Goal: Task Accomplishment & Management: Manage account settings

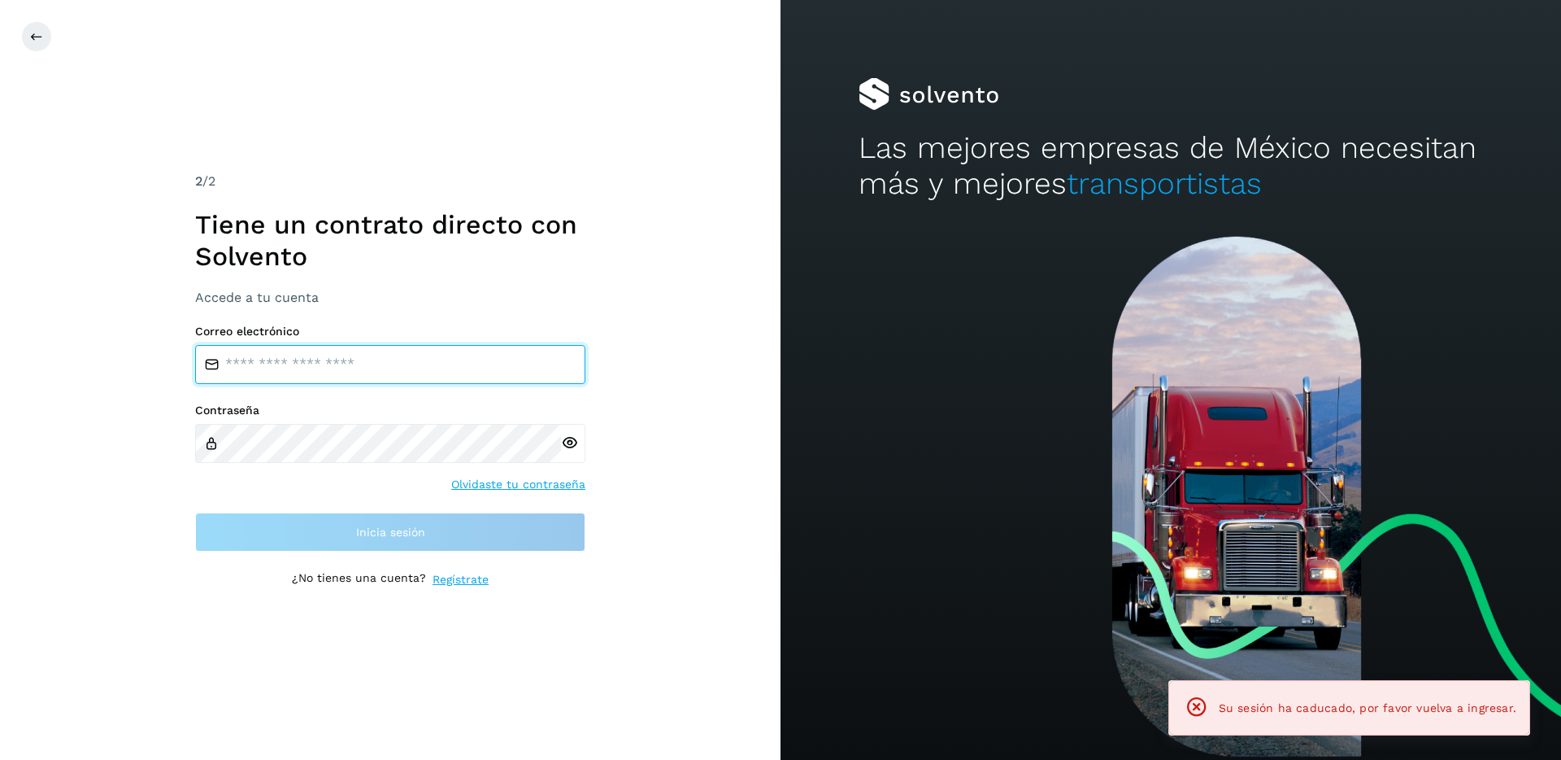
click at [398, 369] on input "email" at bounding box center [390, 364] width 390 height 39
type input "**********"
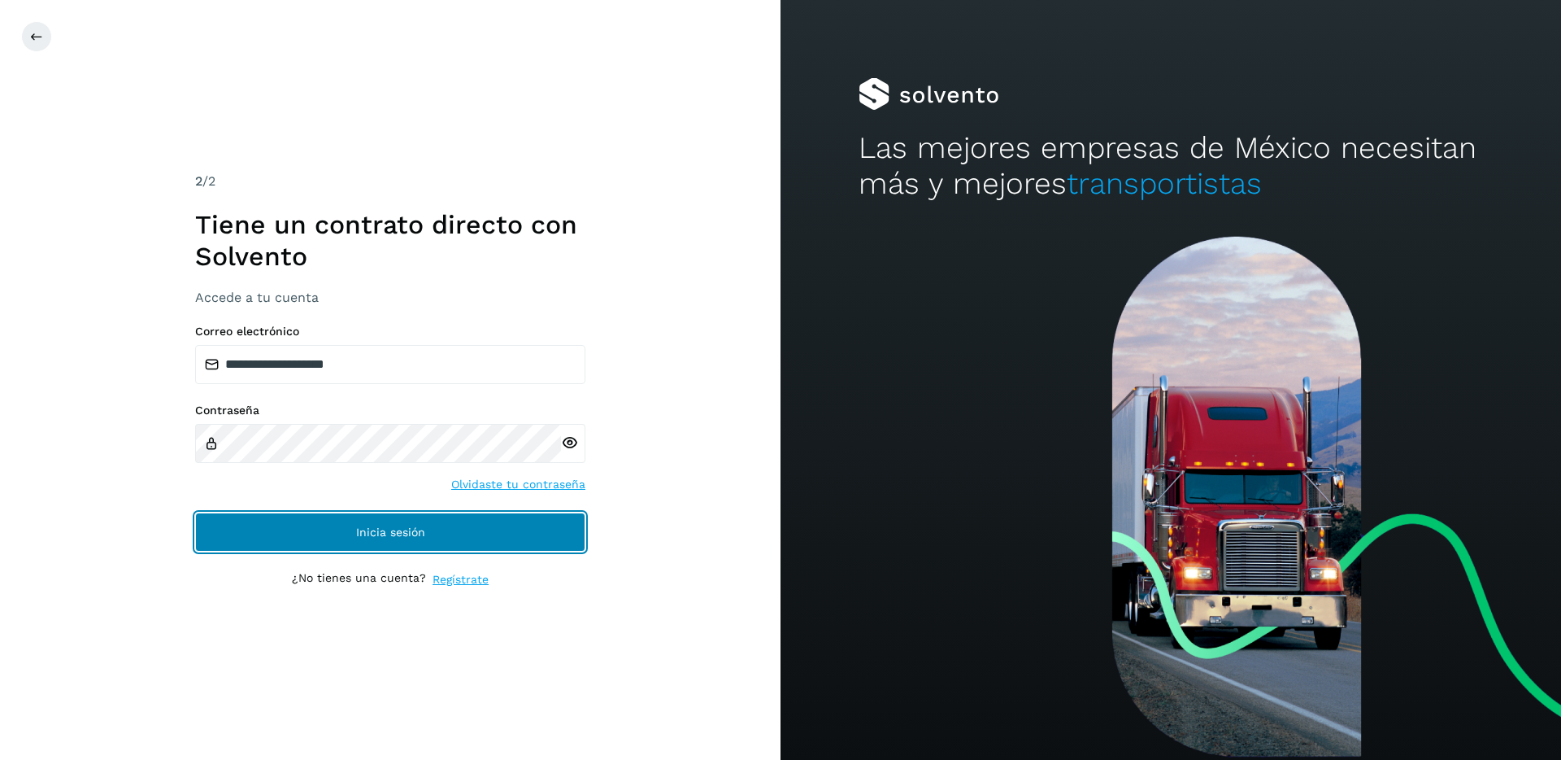
click at [398, 533] on span "Inicia sesión" at bounding box center [390, 531] width 69 height 11
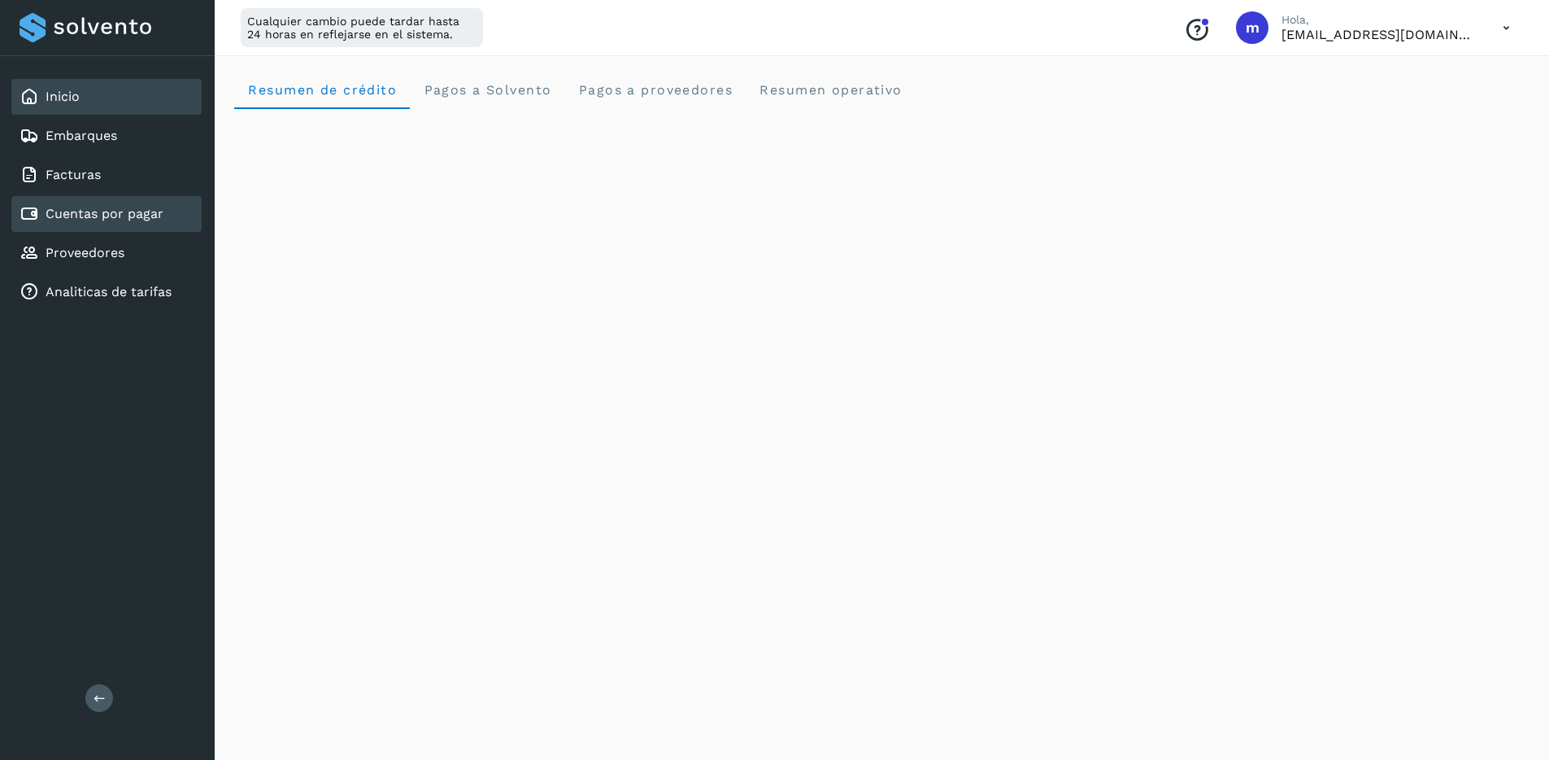
click at [107, 230] on div "Cuentas por pagar" at bounding box center [106, 214] width 190 height 36
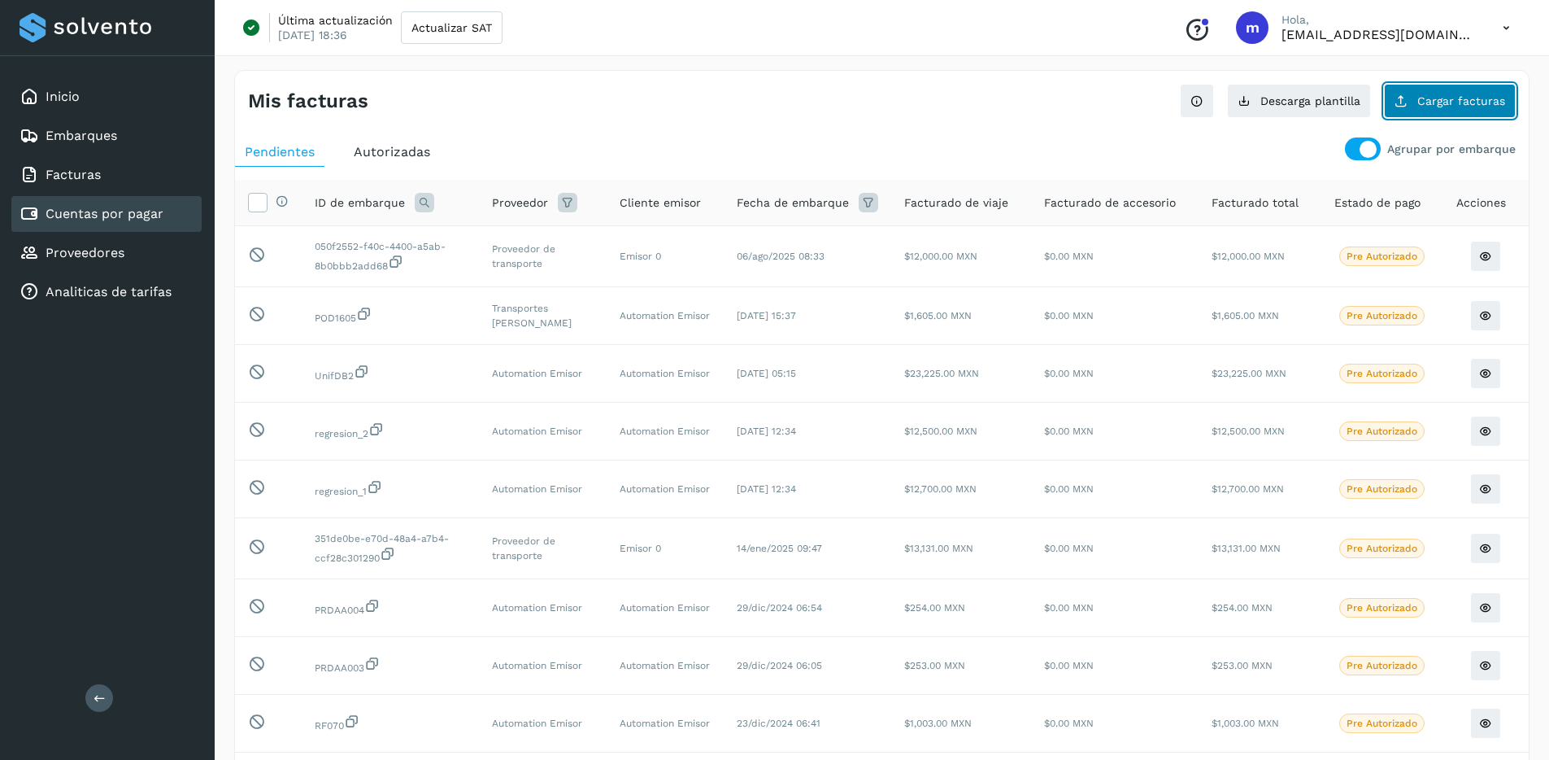
click at [1470, 111] on button "Cargar facturas" at bounding box center [1450, 101] width 132 height 34
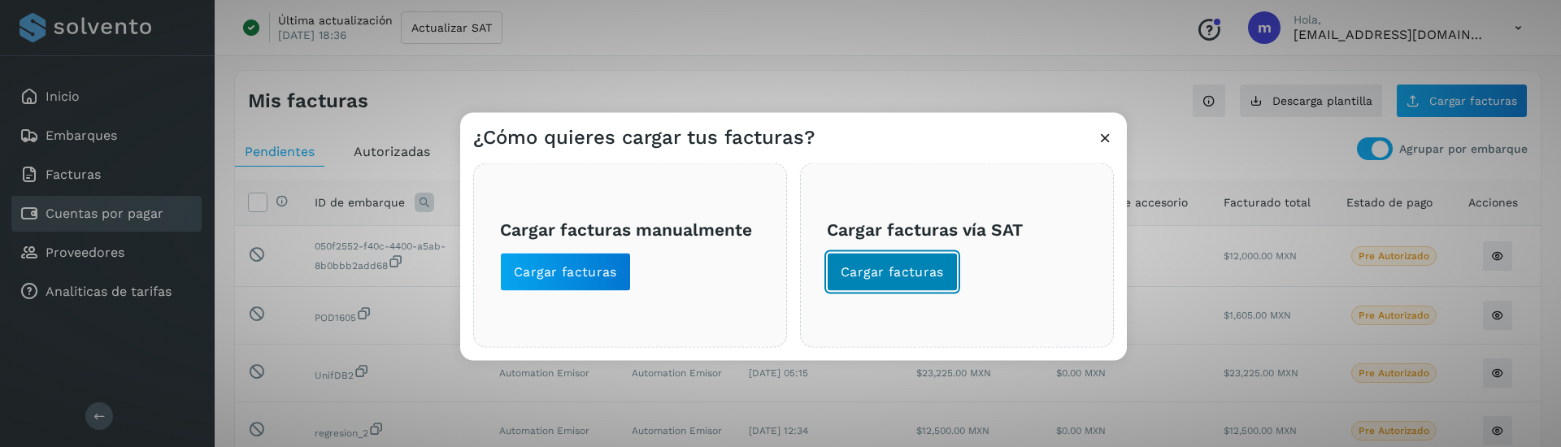
click at [884, 268] on span "Cargar facturas" at bounding box center [892, 272] width 103 height 18
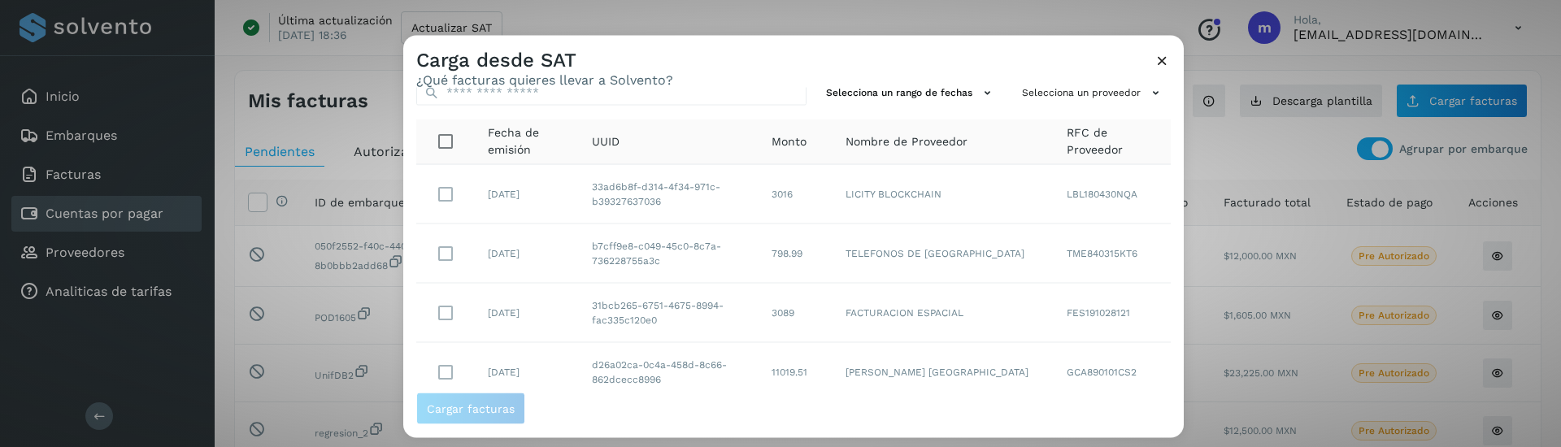
scroll to position [45, 0]
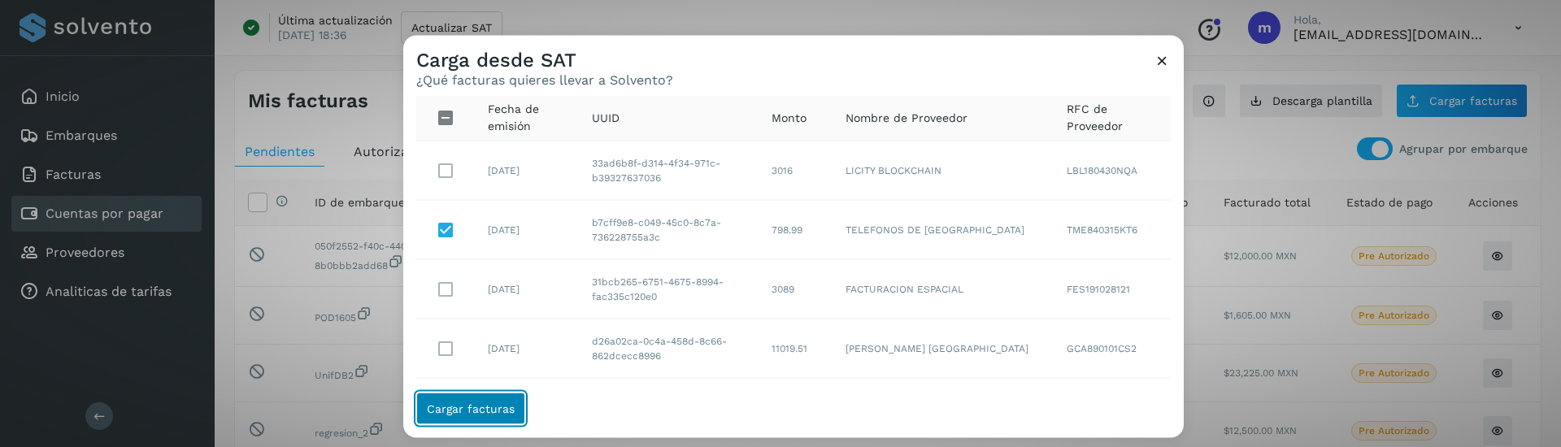
click at [474, 415] on button "Cargar facturas" at bounding box center [470, 409] width 109 height 33
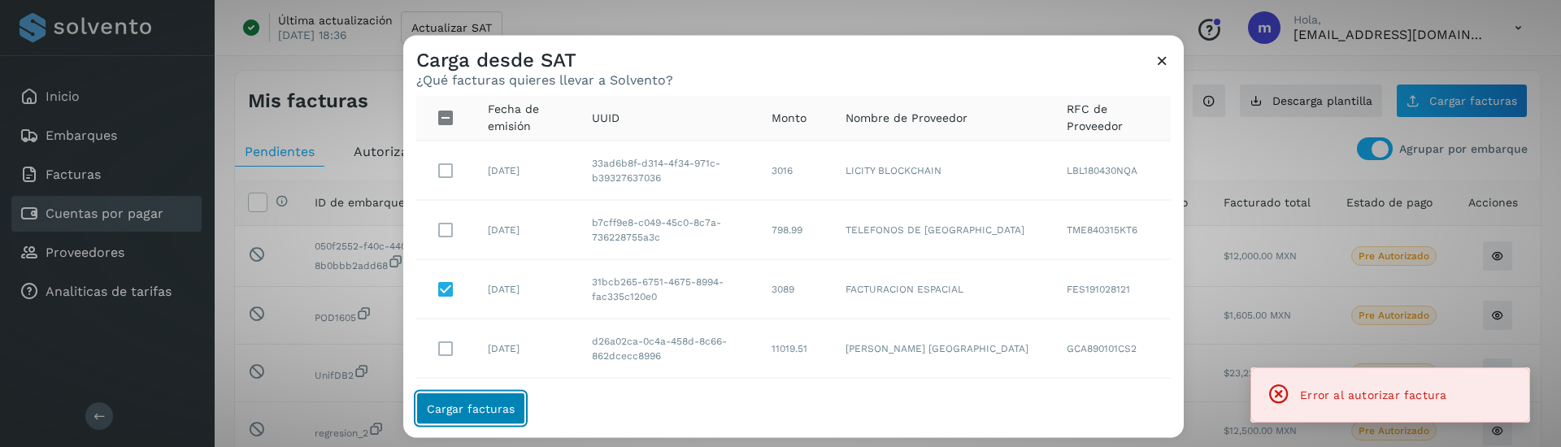
click at [459, 403] on span "Cargar facturas" at bounding box center [471, 408] width 88 height 11
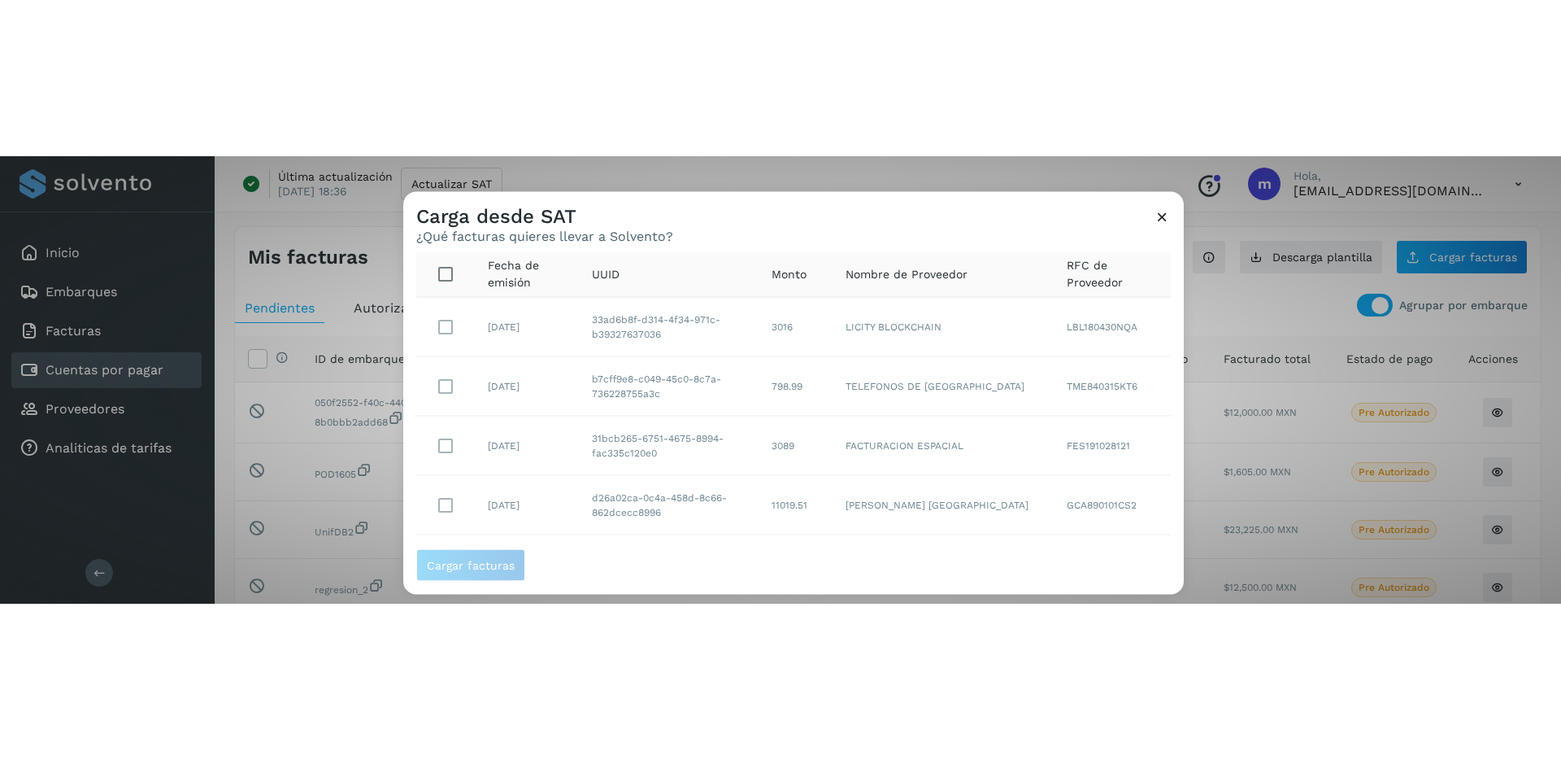
scroll to position [431, 0]
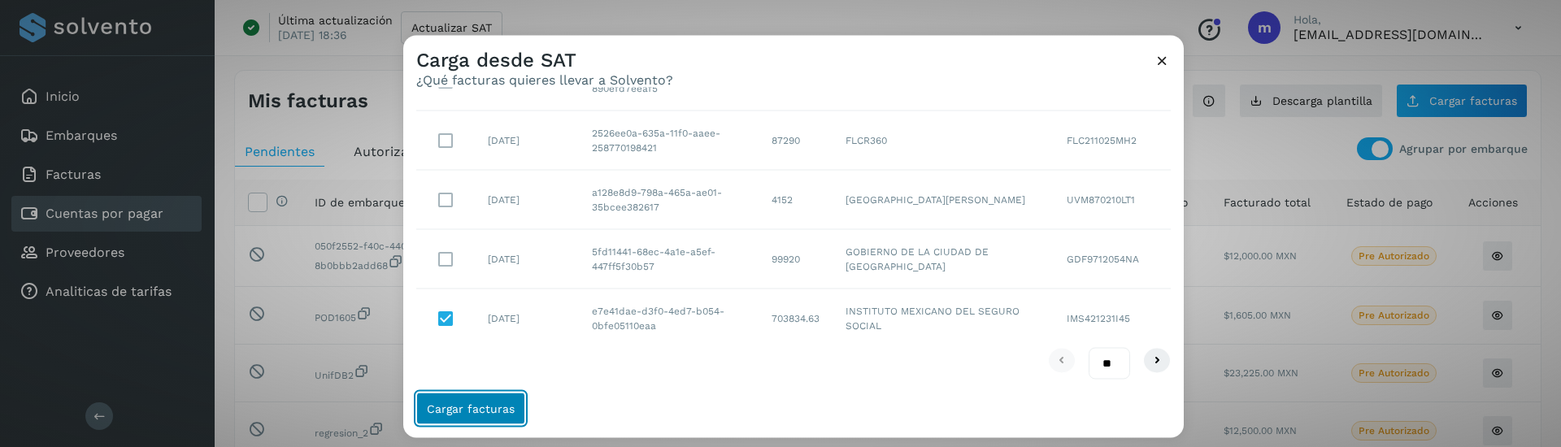
click at [478, 414] on span "Cargar facturas" at bounding box center [471, 408] width 88 height 11
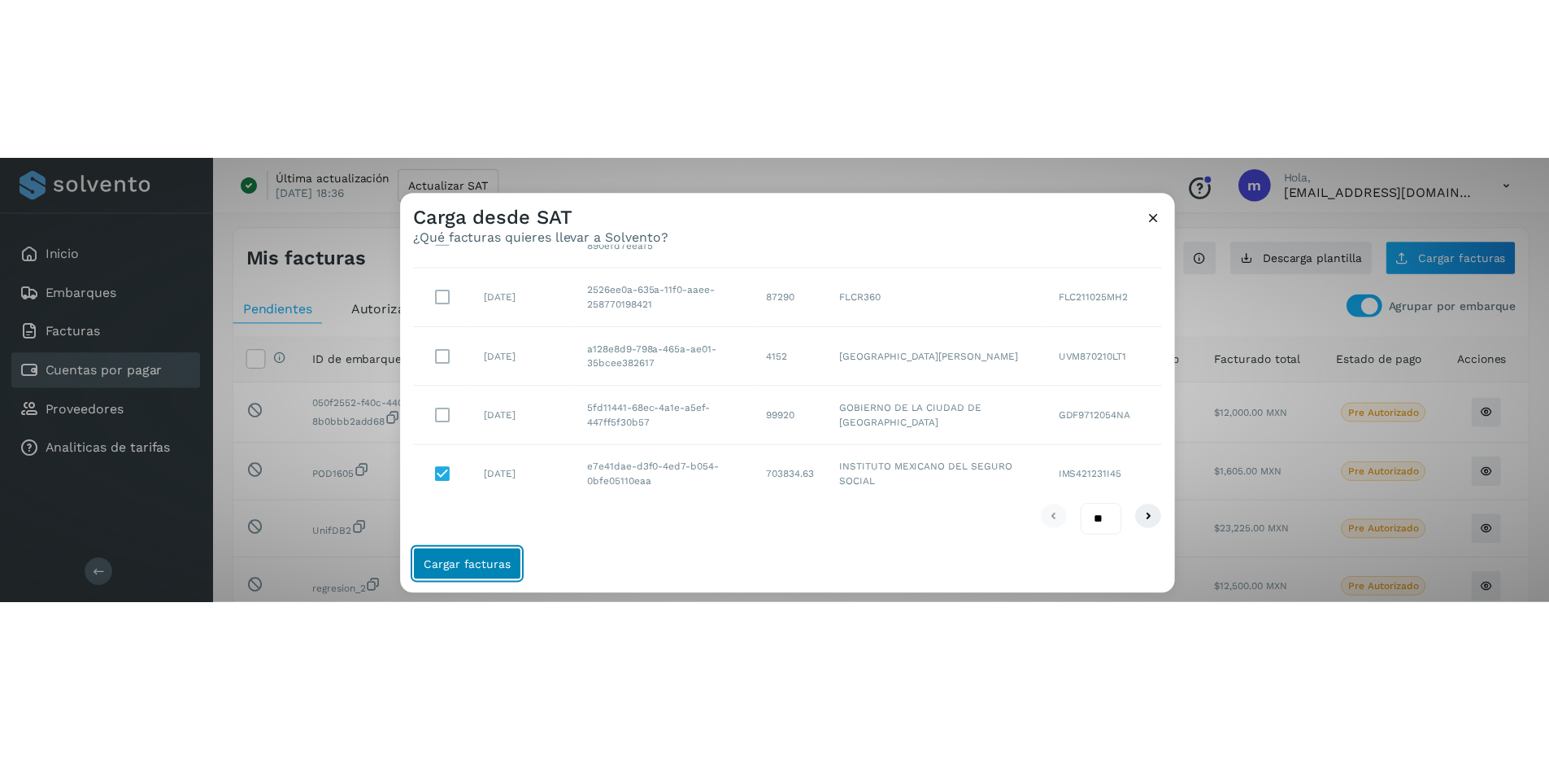
scroll to position [150, 0]
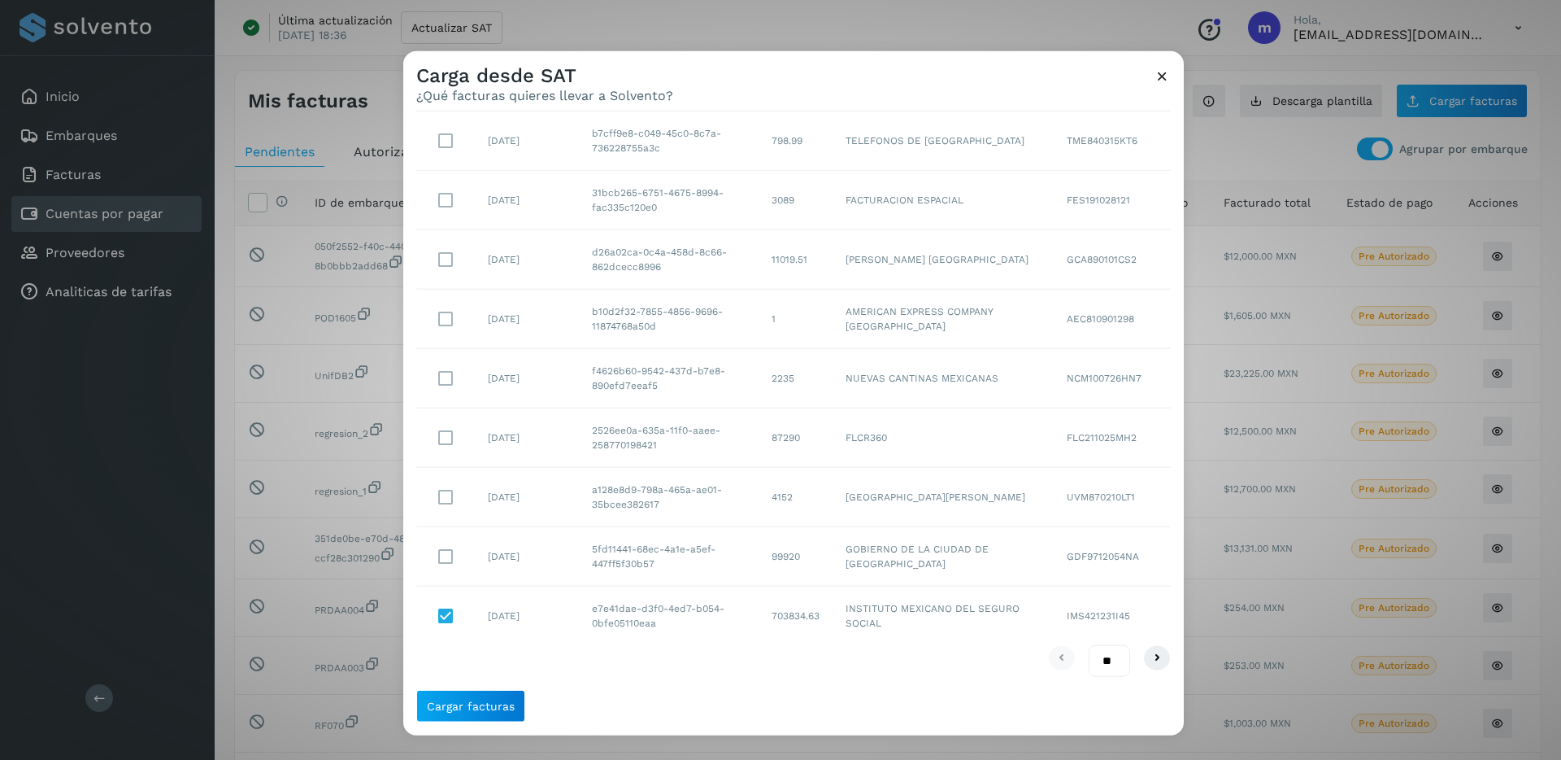
click at [1159, 67] on icon at bounding box center [1162, 75] width 17 height 17
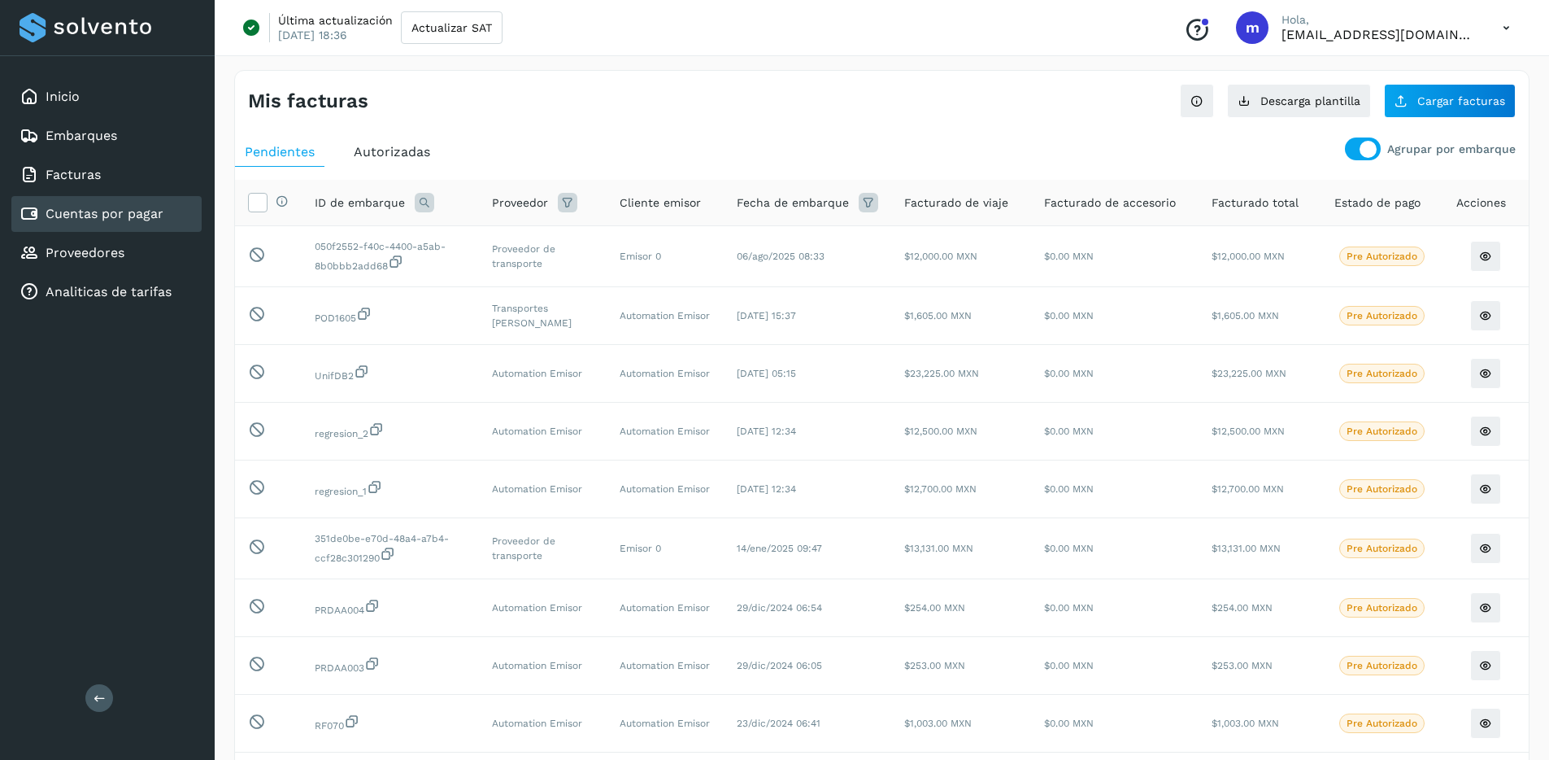
click at [1509, 28] on icon at bounding box center [1506, 27] width 33 height 33
click at [368, 161] on div at bounding box center [774, 380] width 1549 height 760
click at [397, 159] on span "Autorizadas" at bounding box center [392, 151] width 76 height 15
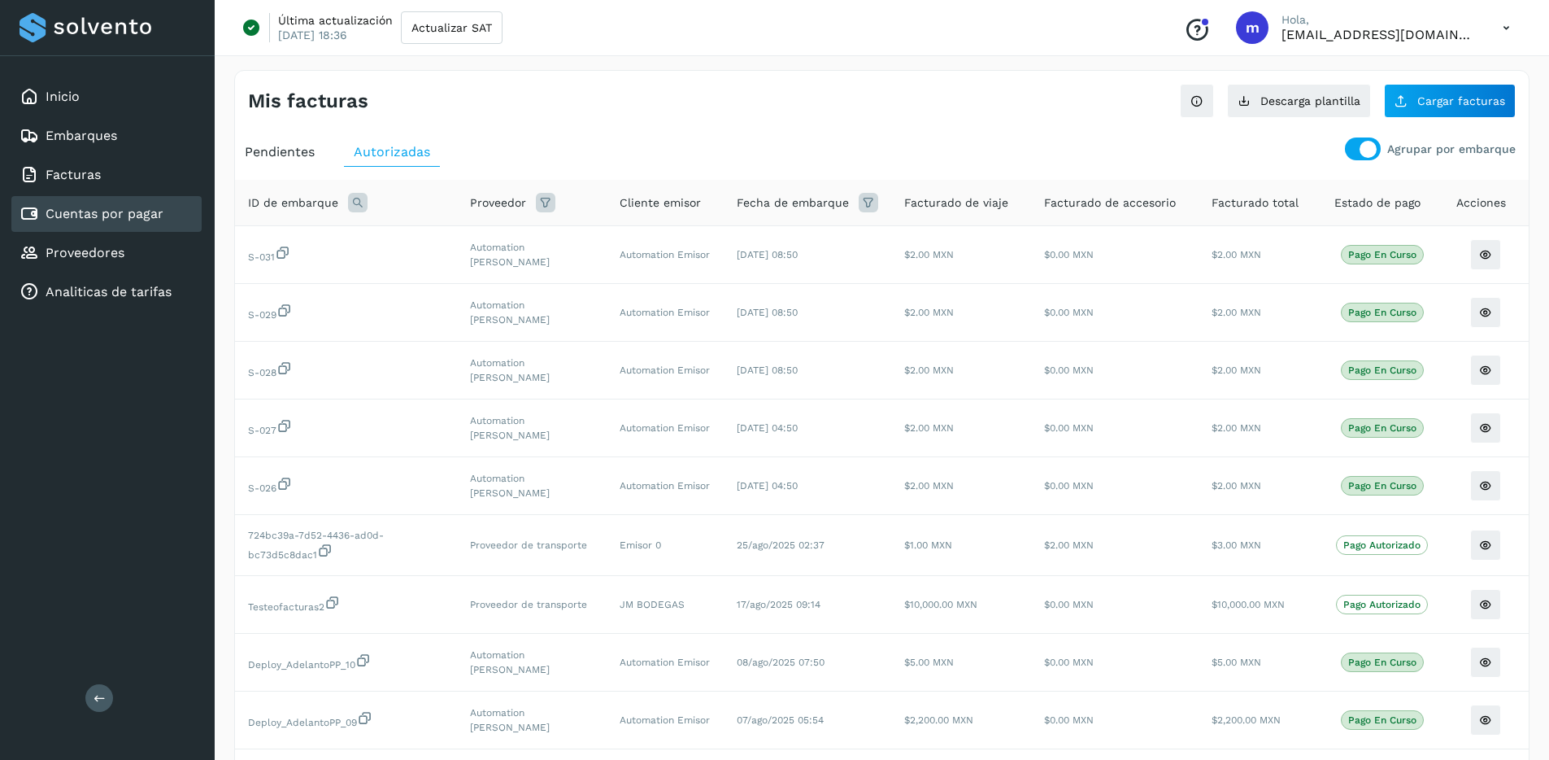
click at [295, 164] on div "Pendientes" at bounding box center [279, 151] width 89 height 29
